Goal: Task Accomplishment & Management: Manage account settings

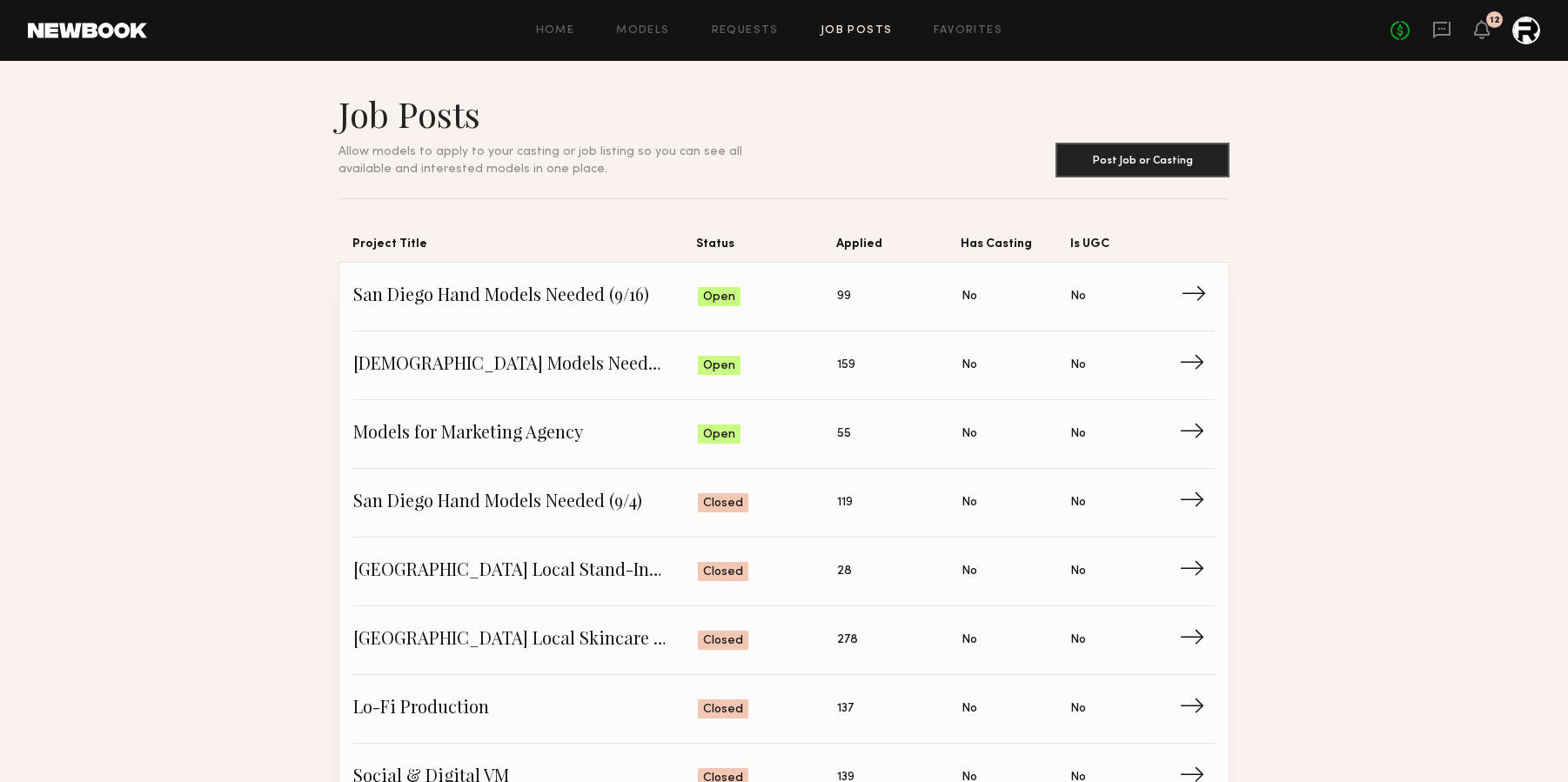
click at [589, 301] on span "San Diego Hand Models Needed (9/16)" at bounding box center [525, 296] width 344 height 26
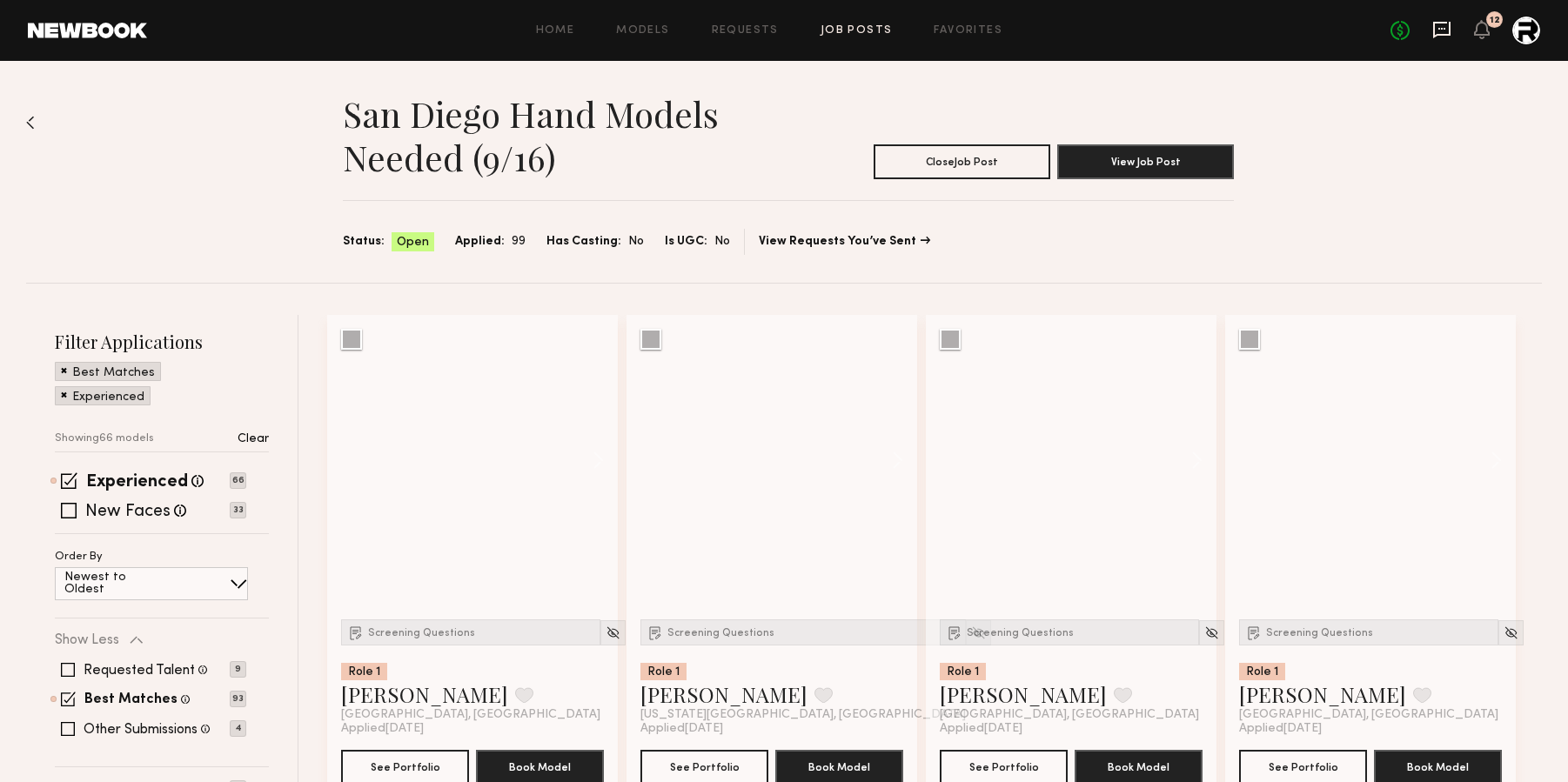
click at [1443, 22] on icon at bounding box center [1442, 30] width 17 height 16
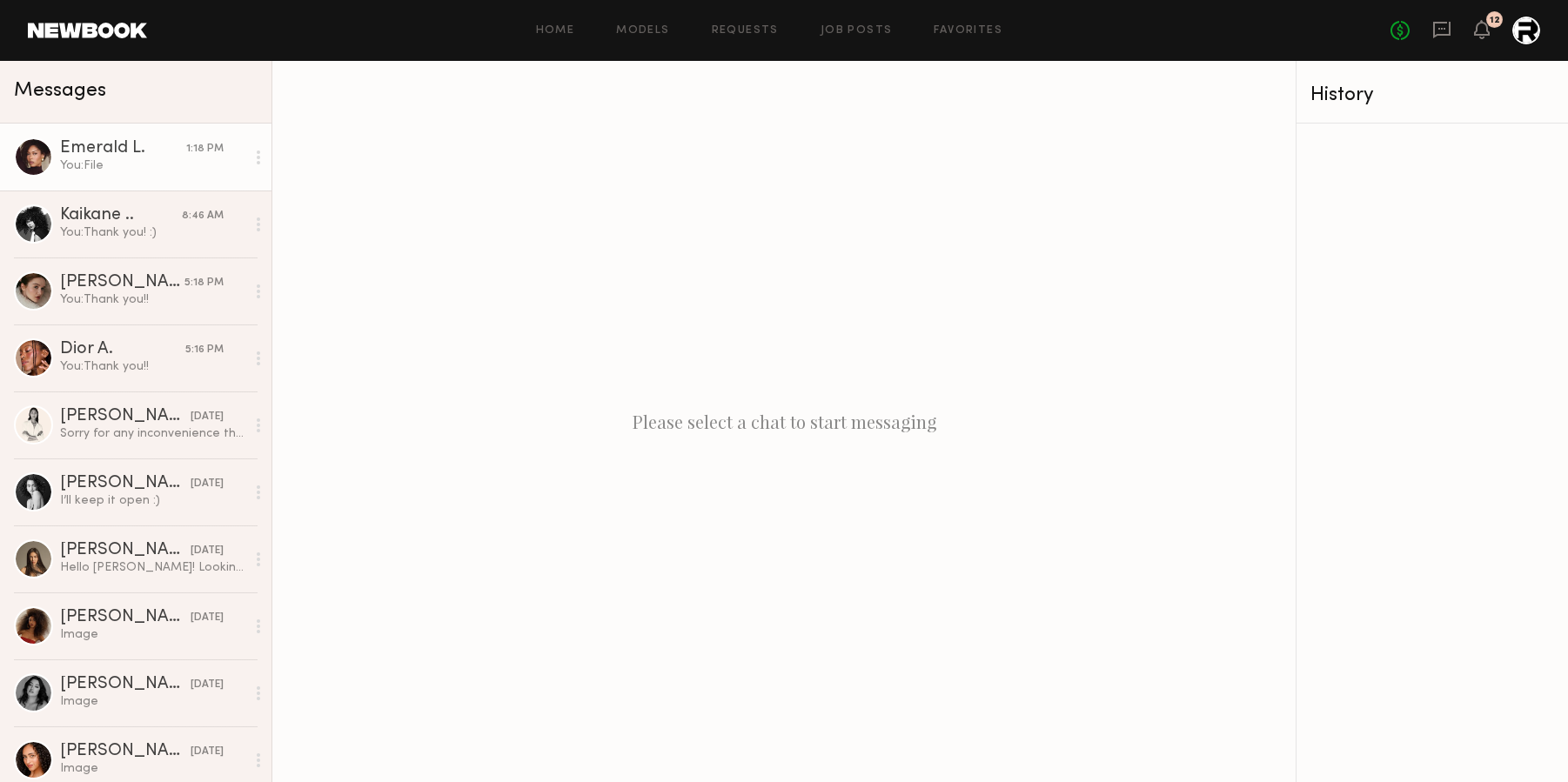
click at [81, 173] on div "You: File" at bounding box center [153, 165] width 185 height 16
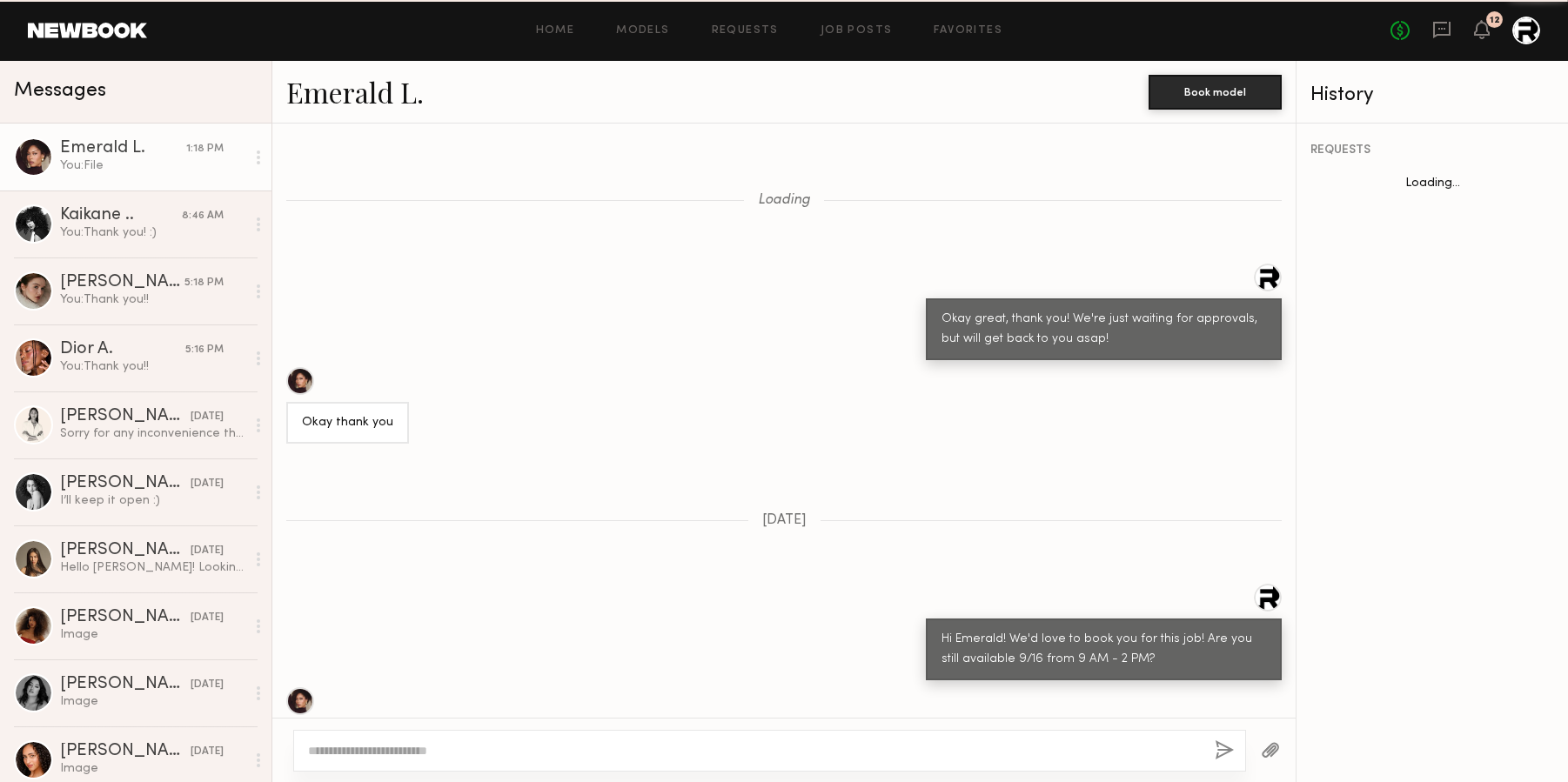
scroll to position [1150, 0]
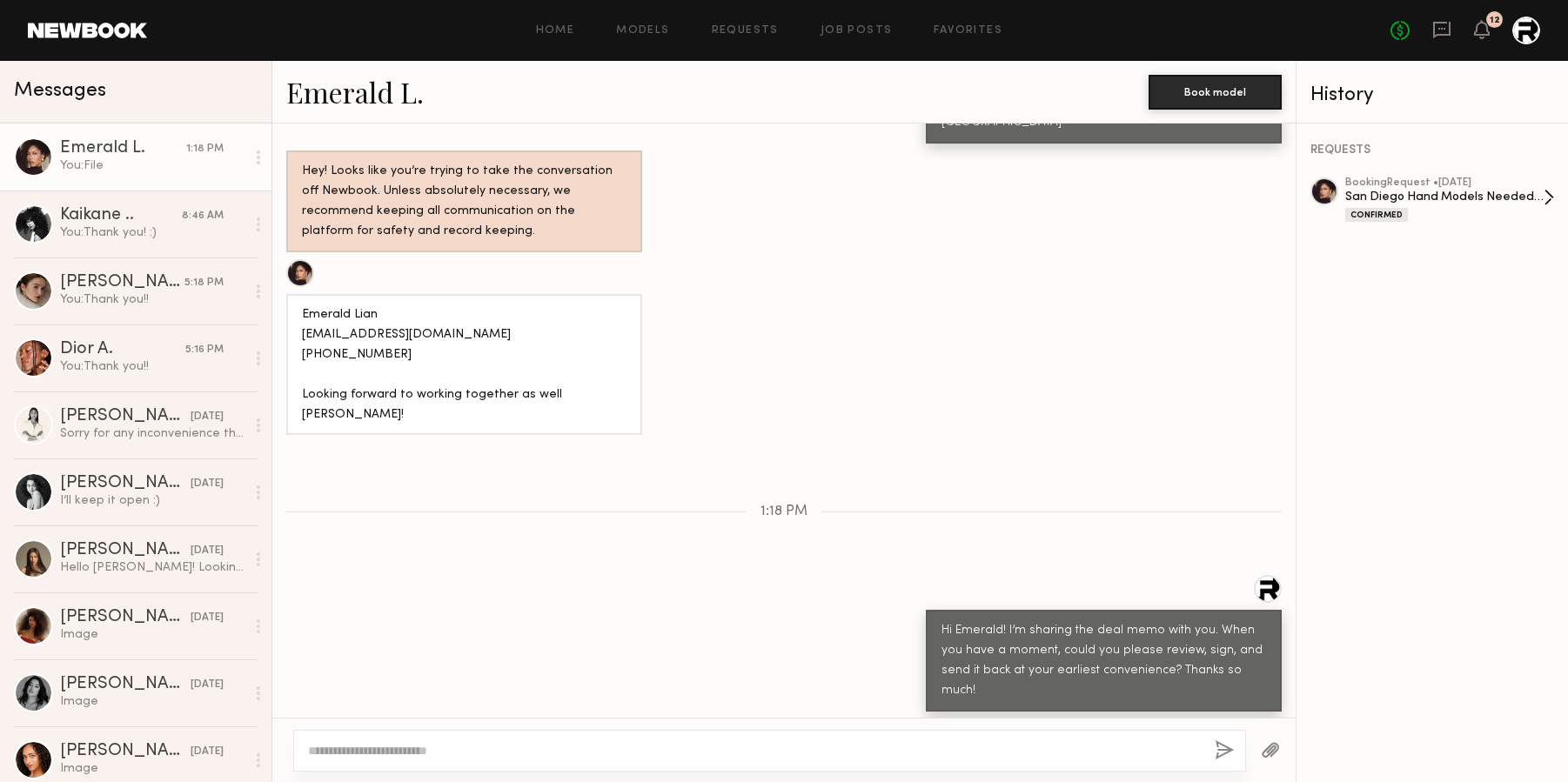
click at [1467, 186] on div "booking Request • 08/28/2025" at bounding box center [1444, 183] width 198 height 11
